Goal: Information Seeking & Learning: Learn about a topic

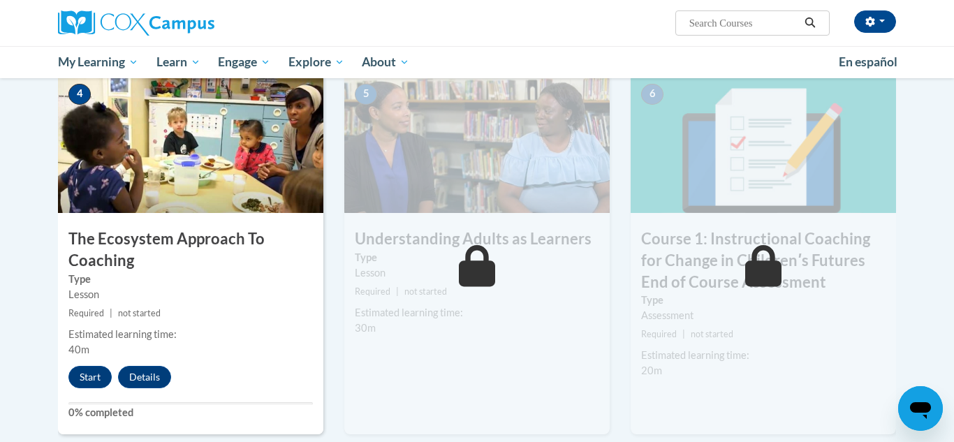
scroll to position [711, 0]
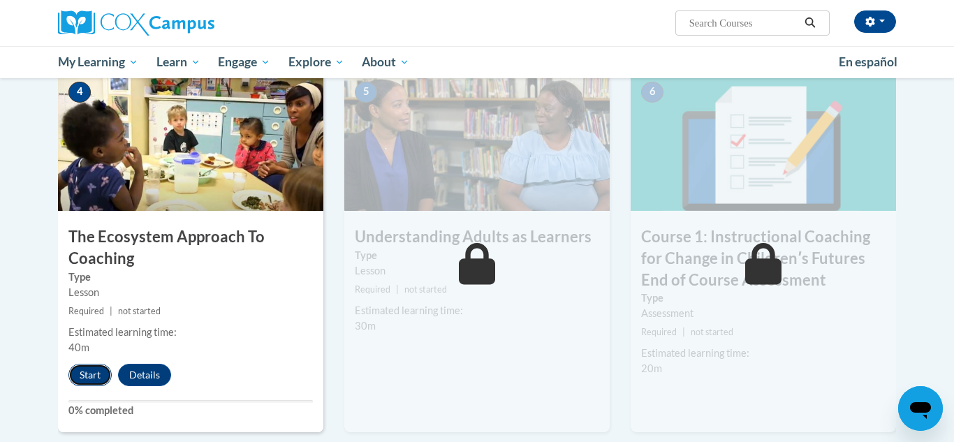
click at [96, 379] on button "Start" at bounding box center [89, 375] width 43 height 22
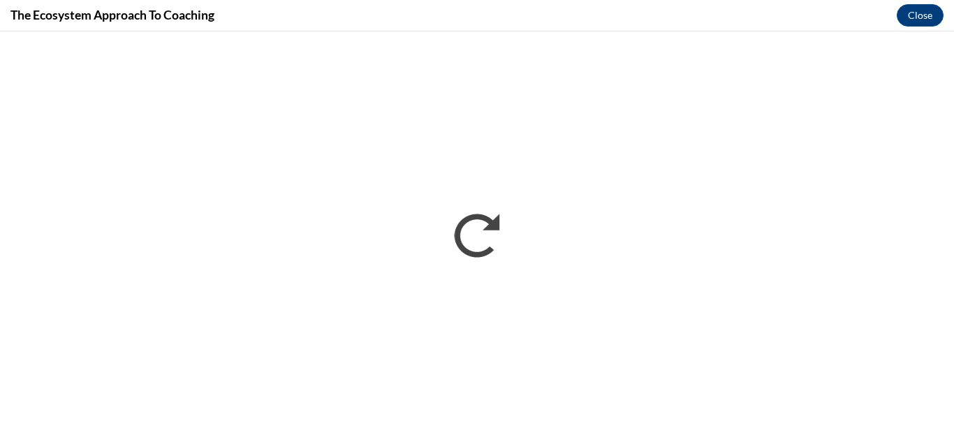
scroll to position [0, 0]
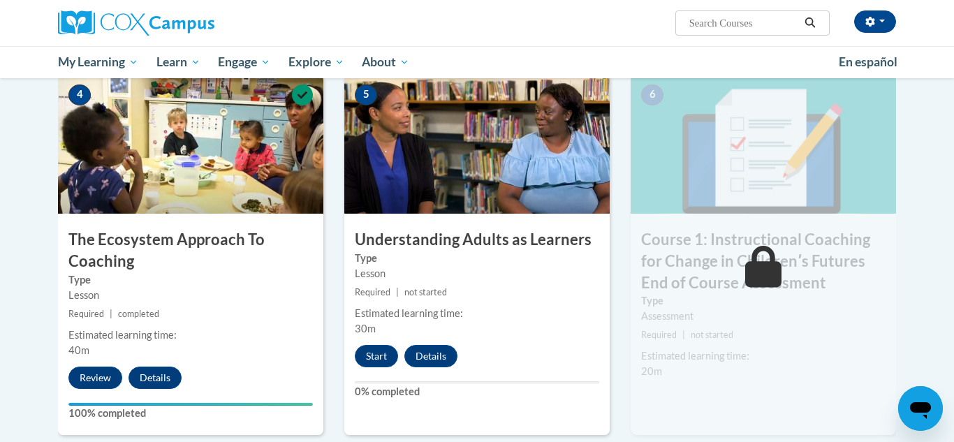
scroll to position [715, 0]
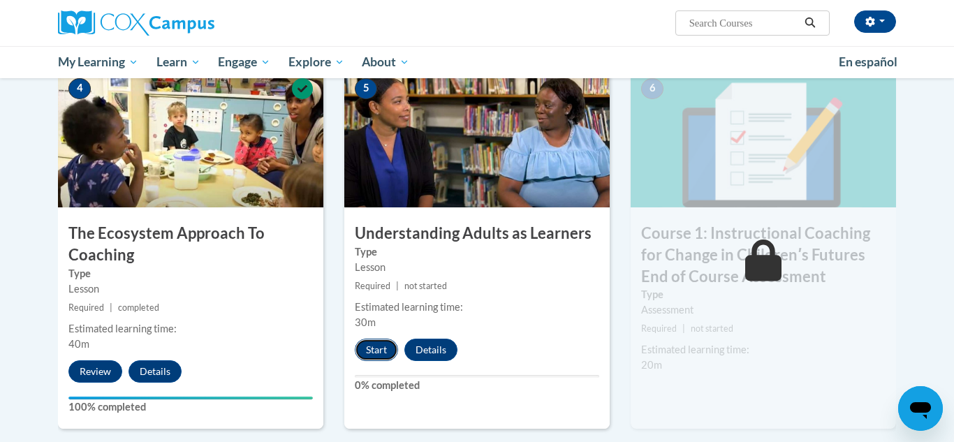
click at [374, 353] on button "Start" at bounding box center [376, 350] width 43 height 22
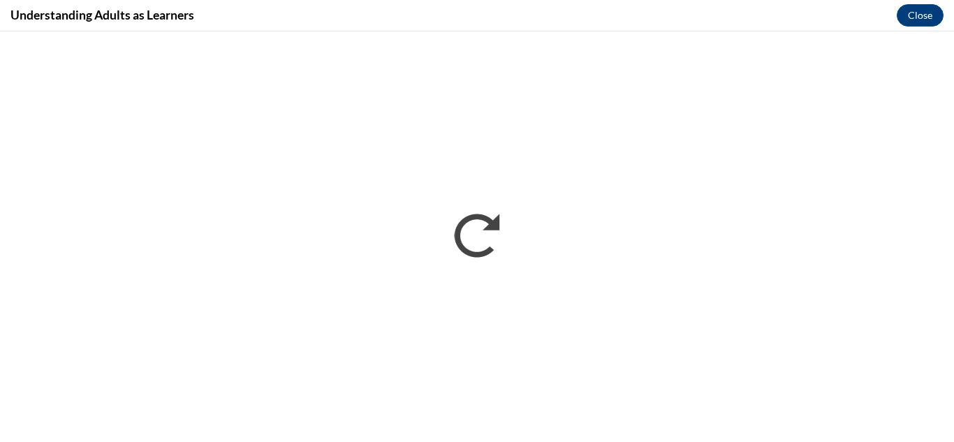
scroll to position [0, 0]
